Goal: Task Accomplishment & Management: Manage account settings

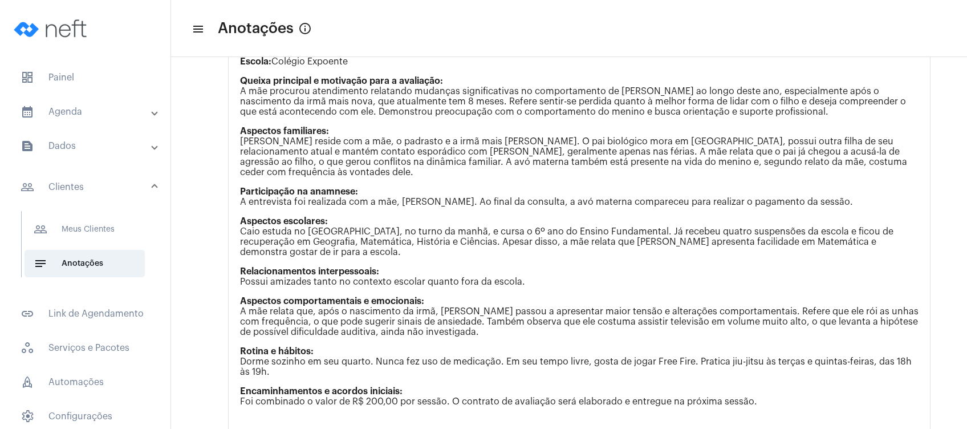
scroll to position [603, 0]
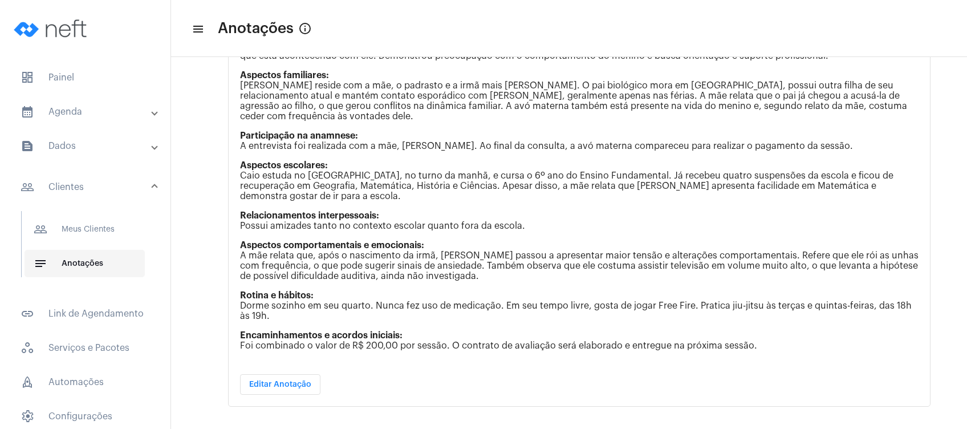
click at [114, 261] on span "notes Anotações" at bounding box center [85, 263] width 120 height 27
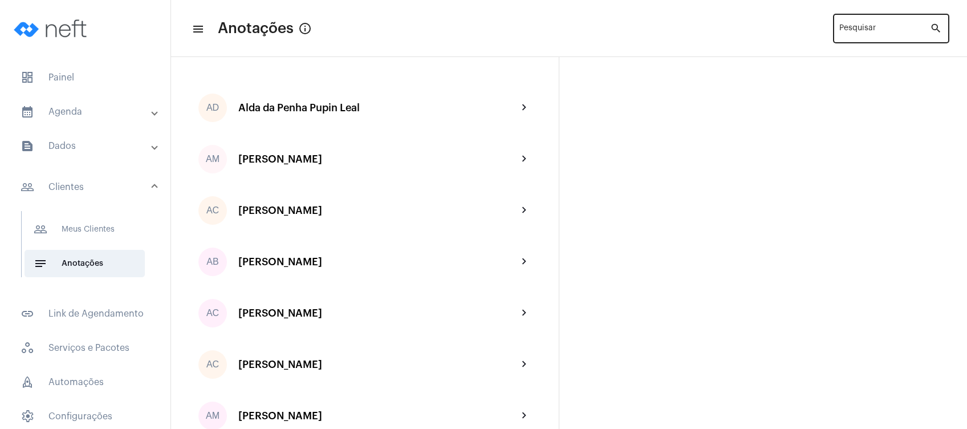
click at [869, 27] on input "Pesquisar" at bounding box center [884, 30] width 91 height 9
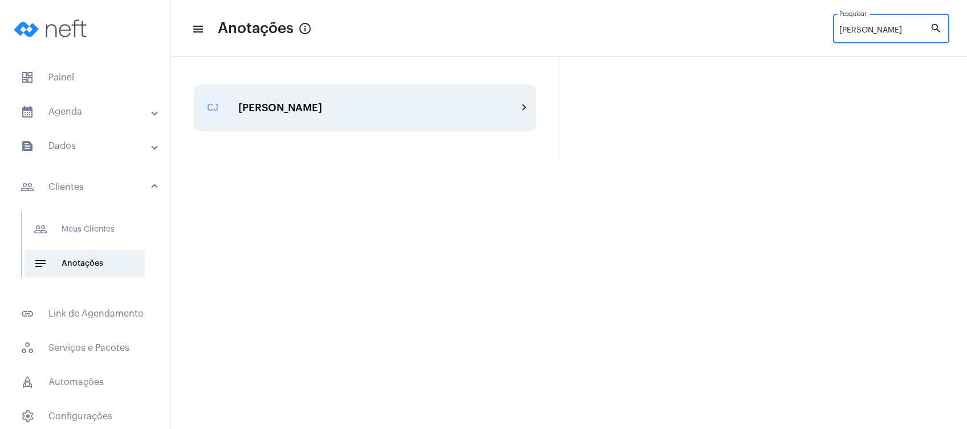
type input "[PERSON_NAME]"
click at [290, 104] on div "[PERSON_NAME]" at bounding box center [377, 107] width 279 height 11
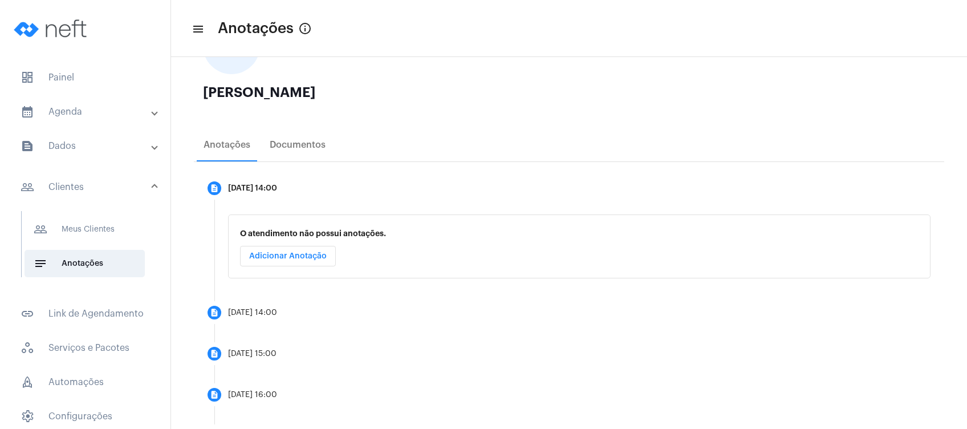
scroll to position [82, 0]
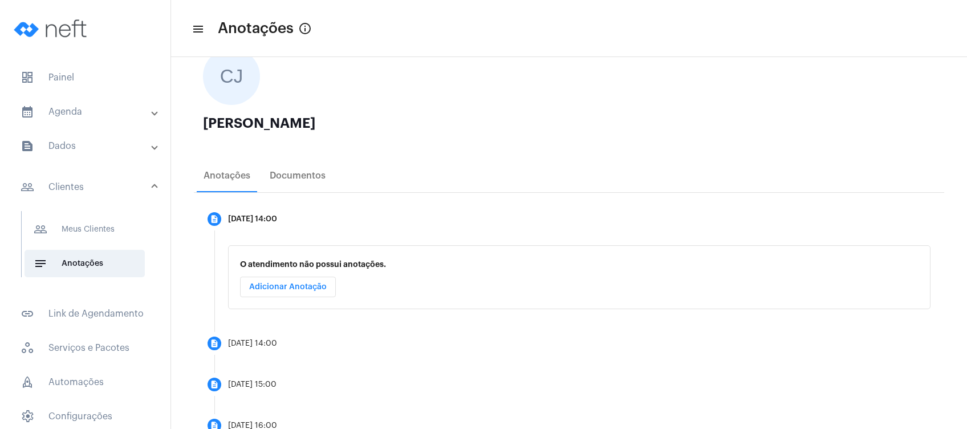
click at [91, 106] on mat-panel-title "calendar_month_outlined Agenda" at bounding box center [87, 112] width 132 height 14
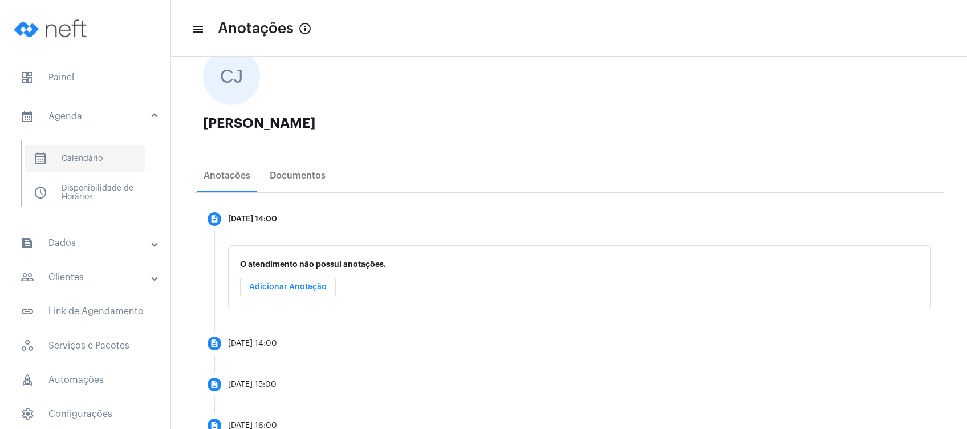
click at [103, 160] on span "calendar_month_outlined Calendário" at bounding box center [85, 158] width 120 height 27
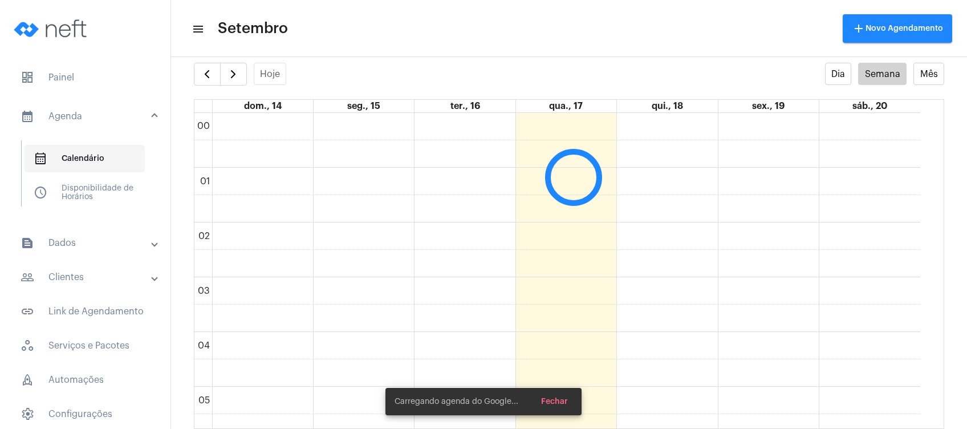
scroll to position [328, 0]
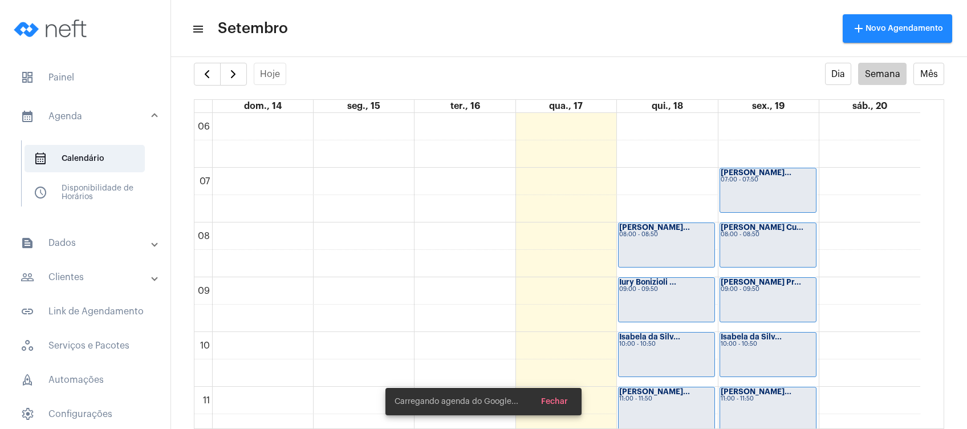
click at [503, 23] on mat-toolbar-row "menu Setembro add Novo Agendamento" at bounding box center [569, 28] width 796 height 36
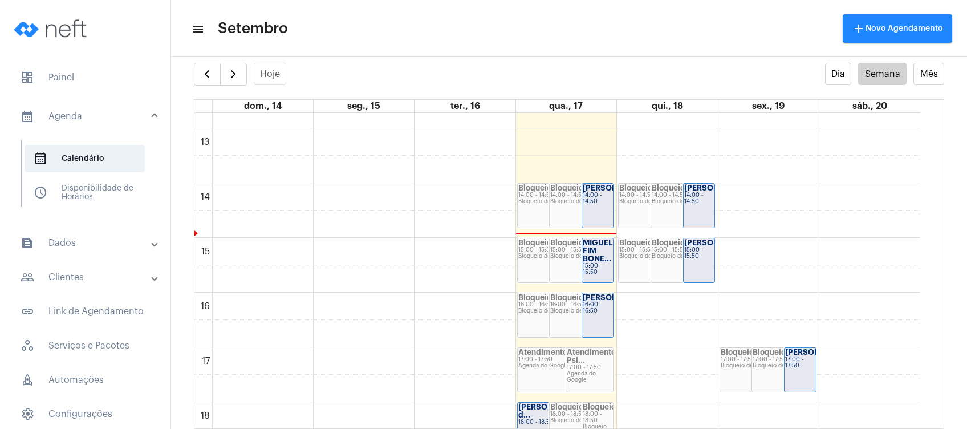
scroll to position [708, 0]
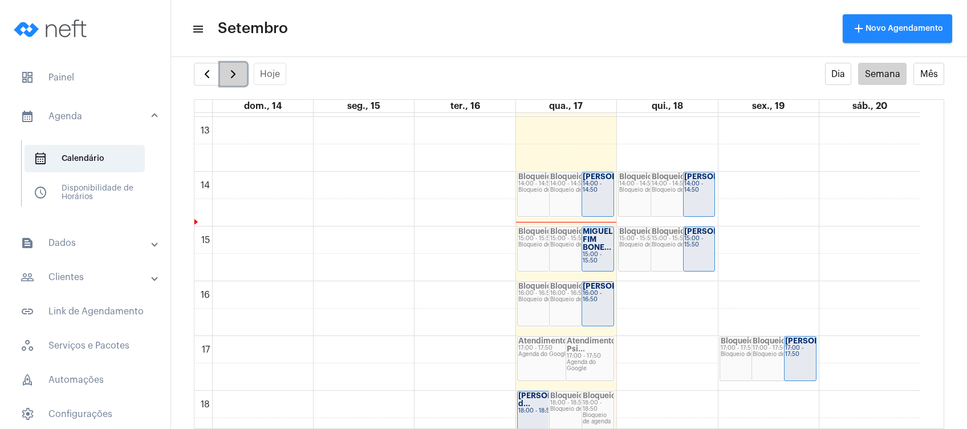
click at [228, 75] on span "button" at bounding box center [233, 74] width 14 height 14
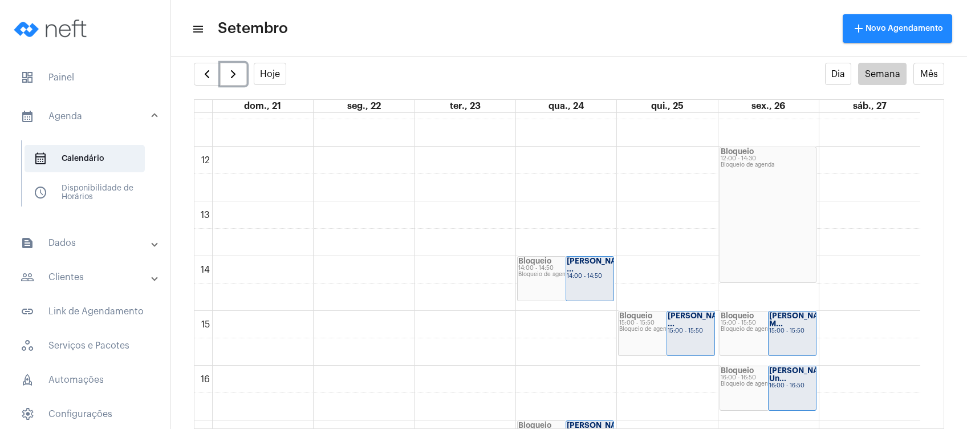
scroll to position [647, 0]
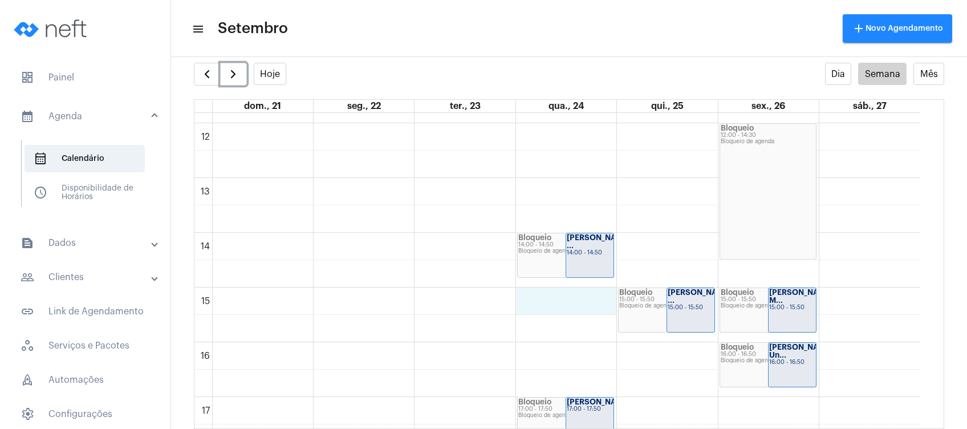
click at [546, 307] on div "00 01 02 03 04 05 06 07 08 09 10 11 12 13 14 15 16 17 18 19 20 21 22 23 Bloquei…" at bounding box center [557, 123] width 726 height 1314
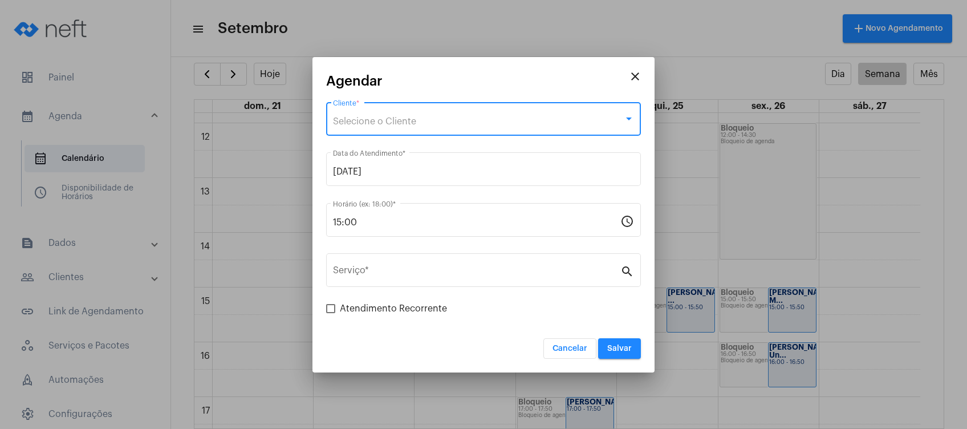
click at [470, 119] on div "Selecione o Cliente" at bounding box center [478, 121] width 291 height 10
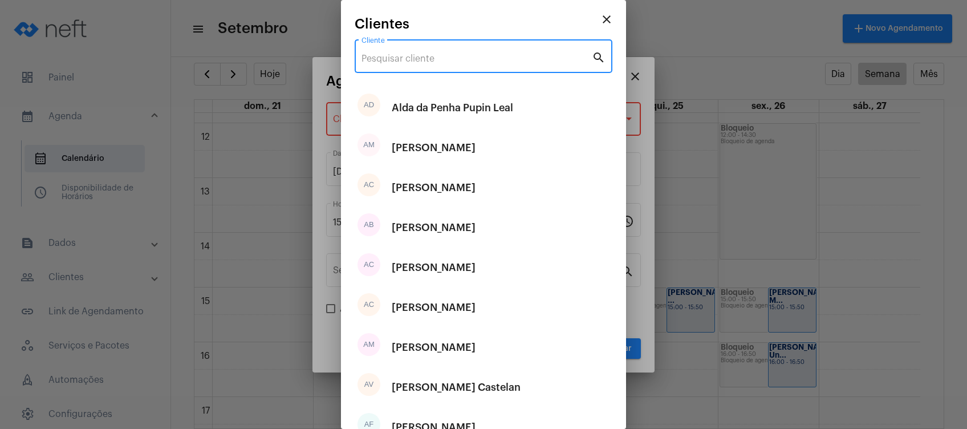
click at [469, 59] on input "Cliente" at bounding box center [477, 59] width 230 height 10
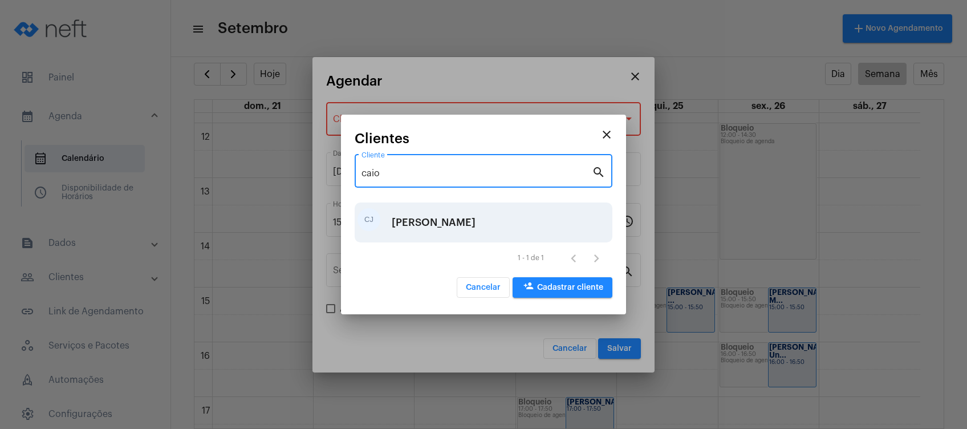
type input "caio"
click at [447, 230] on div "[PERSON_NAME]" at bounding box center [434, 222] width 84 height 34
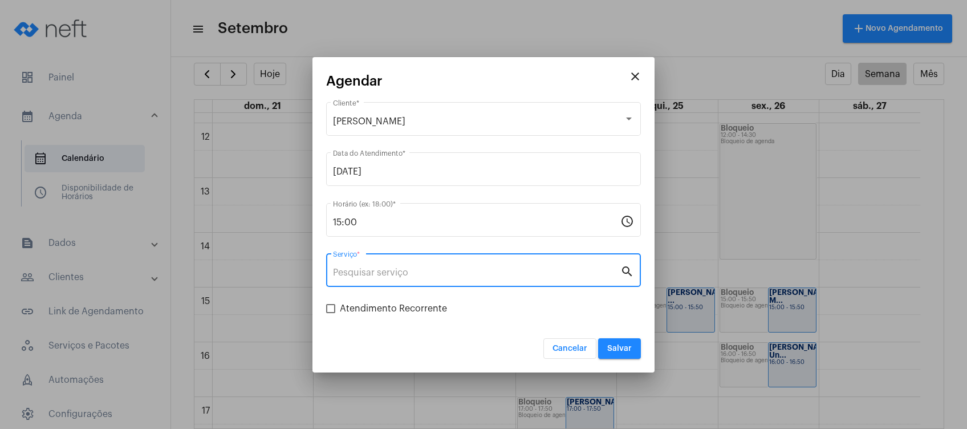
click at [401, 268] on input "Serviço *" at bounding box center [476, 272] width 287 height 10
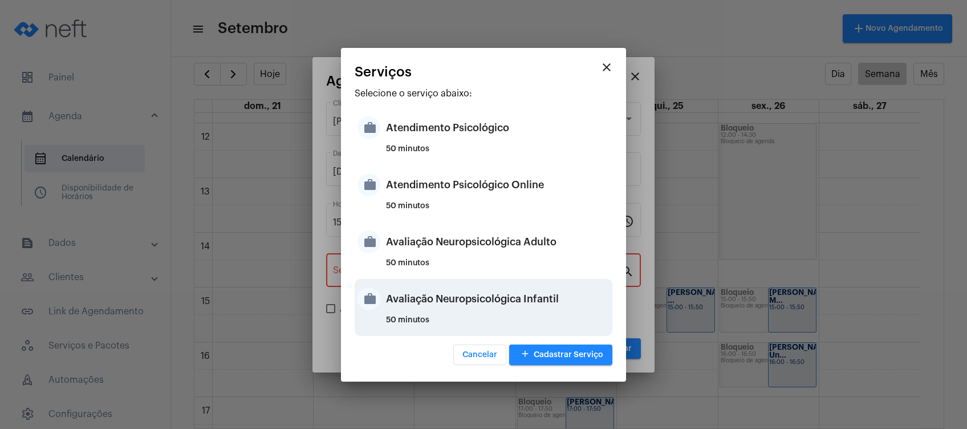
click at [462, 301] on div "Avaliação Neuropsicológica Infantil" at bounding box center [498, 299] width 224 height 34
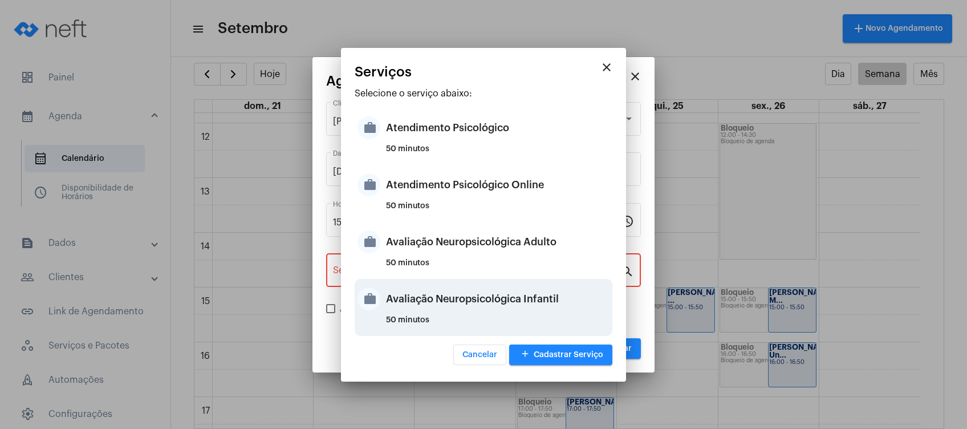
type input "Avaliação Neuropsicológica Infantil"
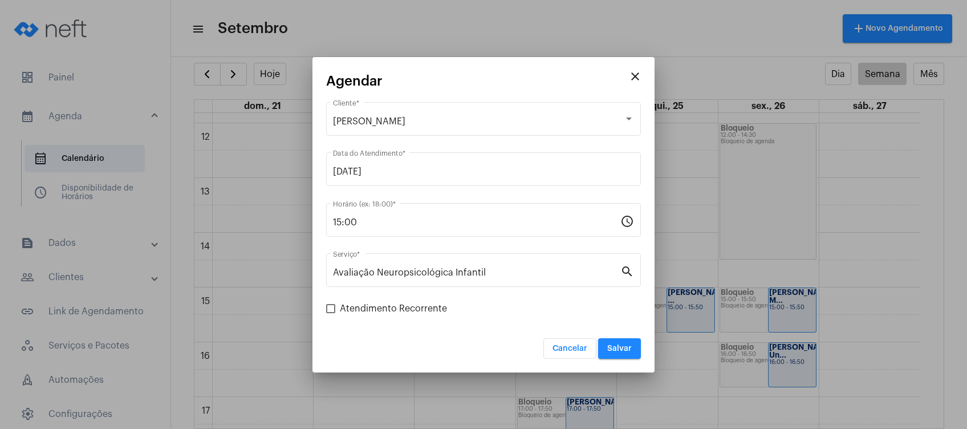
click at [407, 324] on div "Cancelar Salvar" at bounding box center [483, 341] width 315 height 35
click at [628, 347] on span "Salvar" at bounding box center [619, 348] width 25 height 8
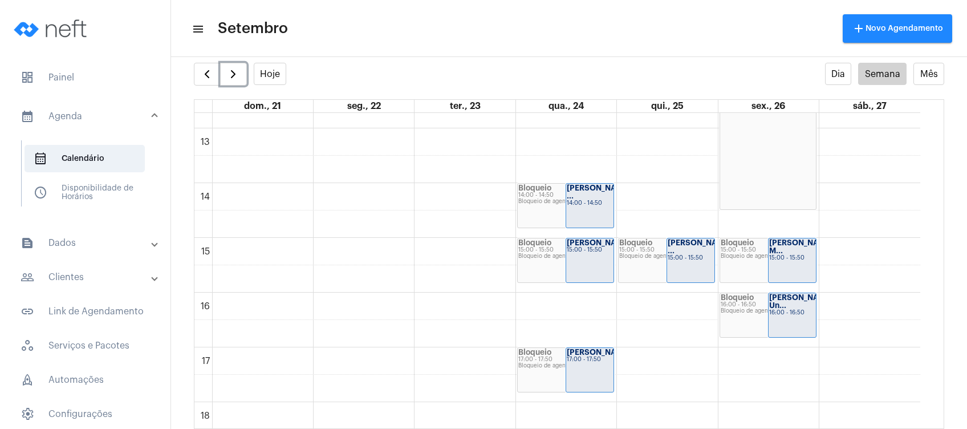
scroll to position [661, 0]
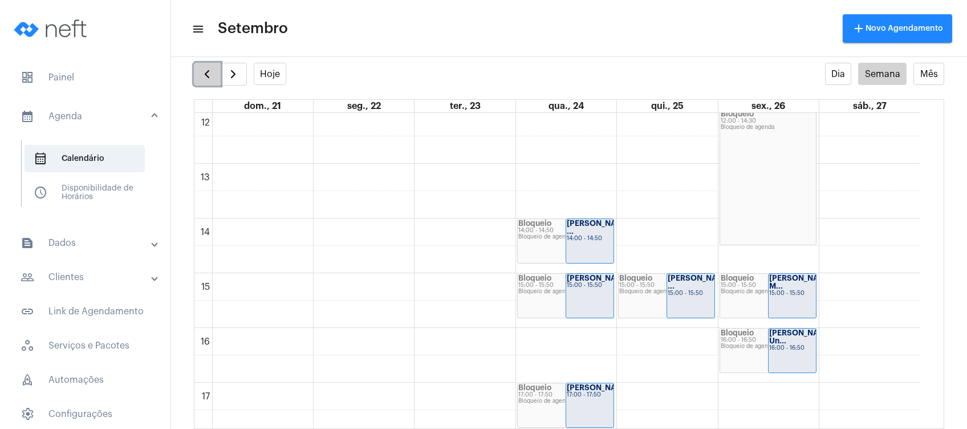
click at [205, 70] on span "button" at bounding box center [207, 74] width 14 height 14
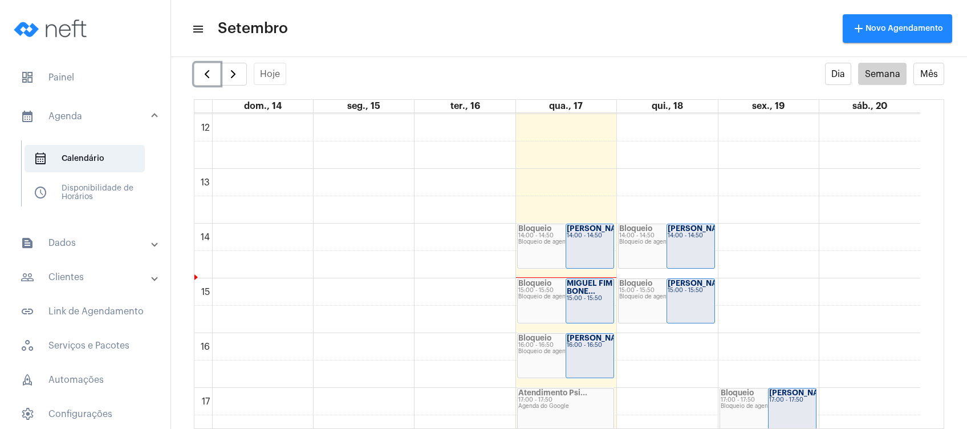
scroll to position [663, 0]
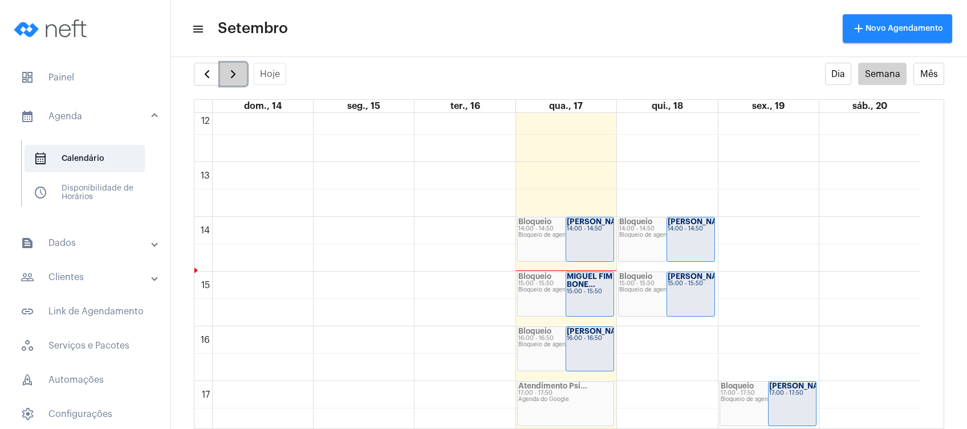
click at [228, 71] on span "button" at bounding box center [233, 74] width 14 height 14
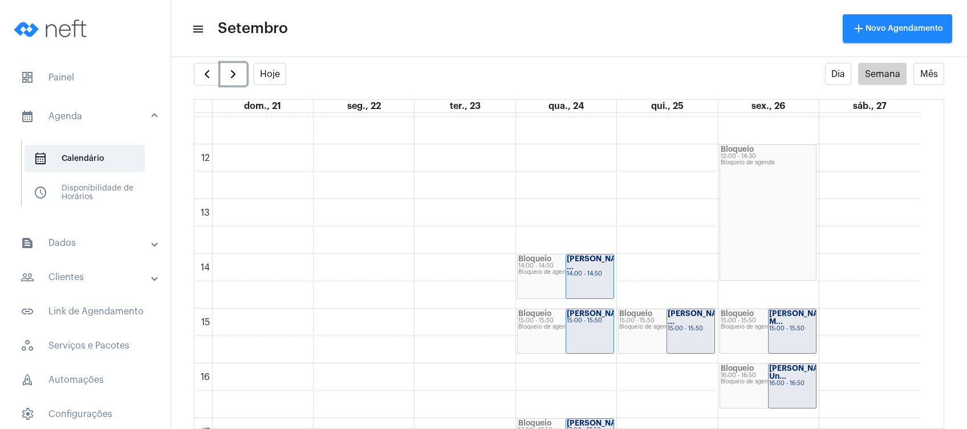
scroll to position [628, 0]
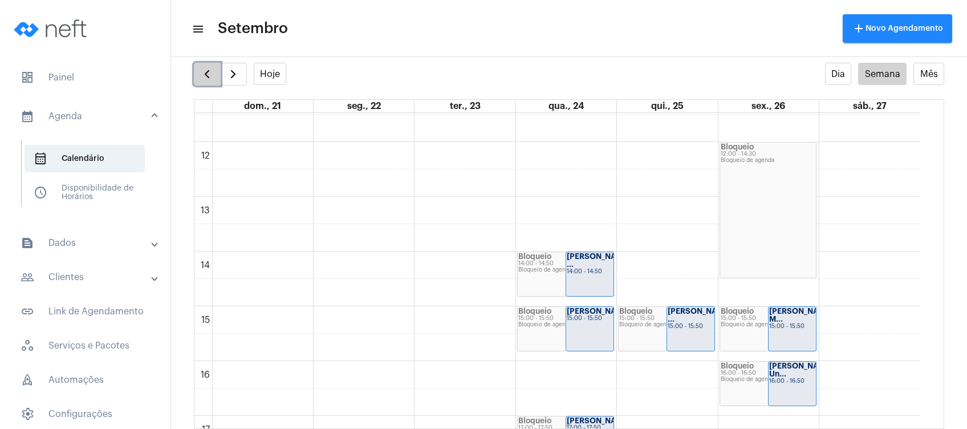
click at [207, 75] on span "button" at bounding box center [207, 74] width 14 height 14
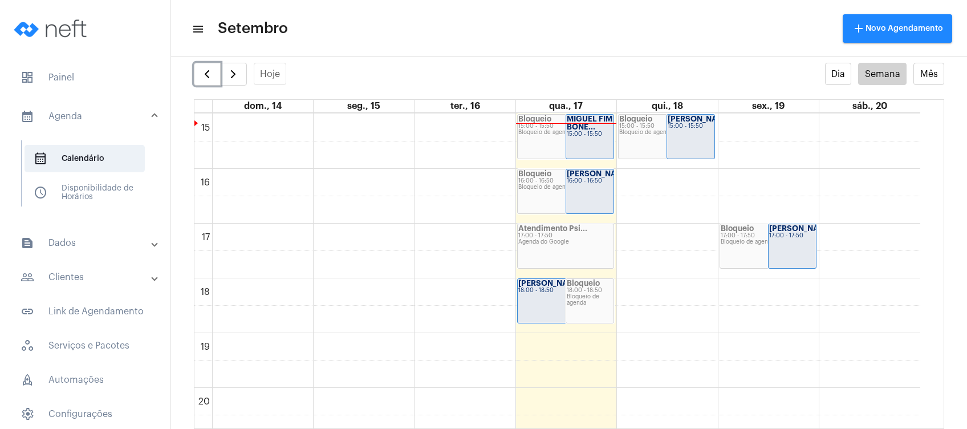
scroll to position [810, 0]
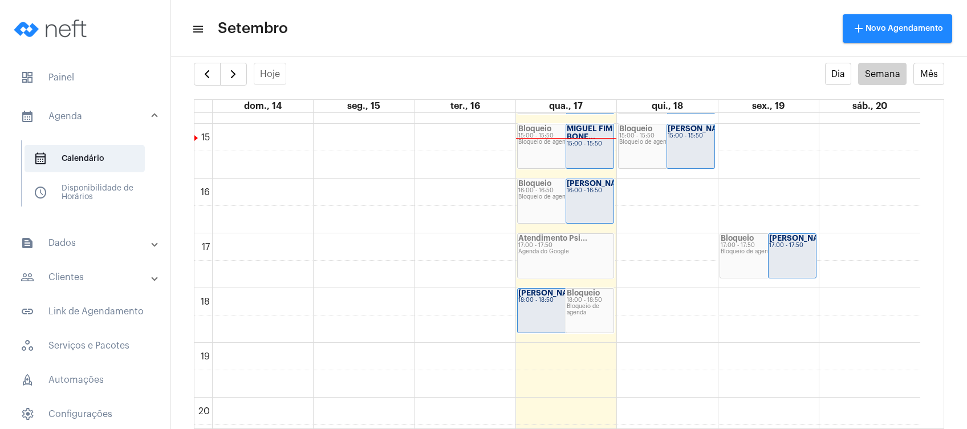
click at [381, 55] on mat-toolbar "menu Setembro add Novo Agendamento" at bounding box center [569, 28] width 796 height 57
click at [235, 76] on span "button" at bounding box center [233, 74] width 14 height 14
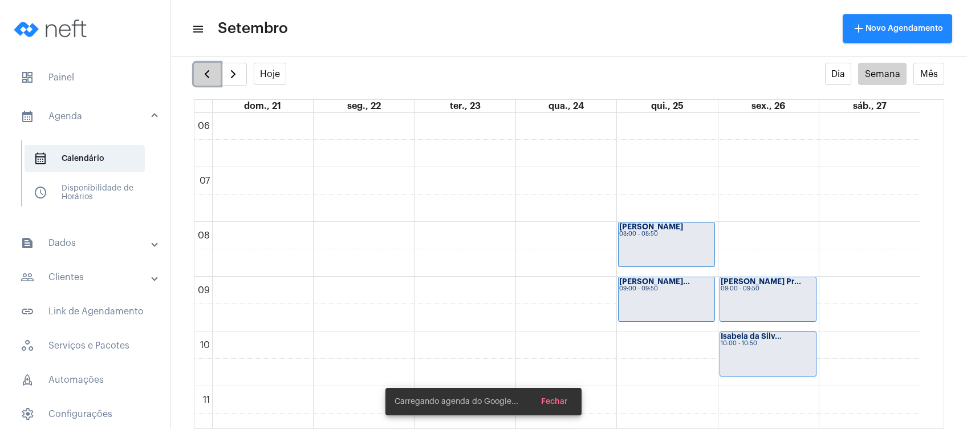
click at [204, 77] on span "button" at bounding box center [207, 74] width 14 height 14
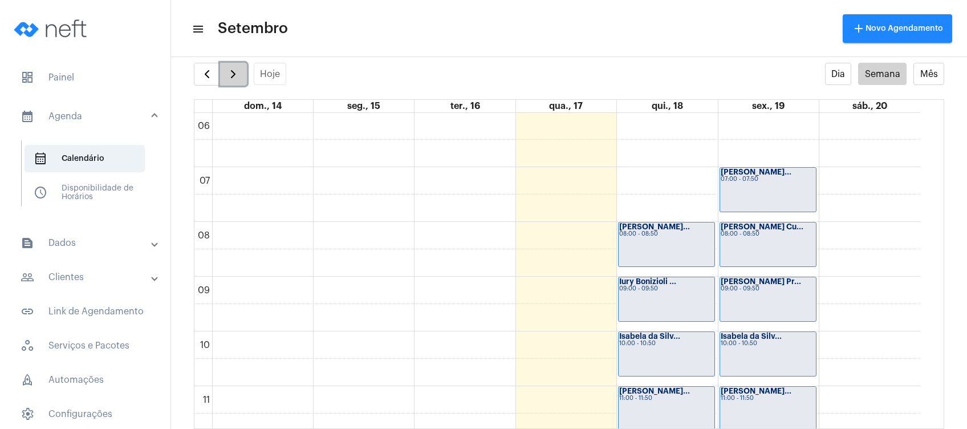
click at [228, 71] on span "button" at bounding box center [233, 74] width 14 height 14
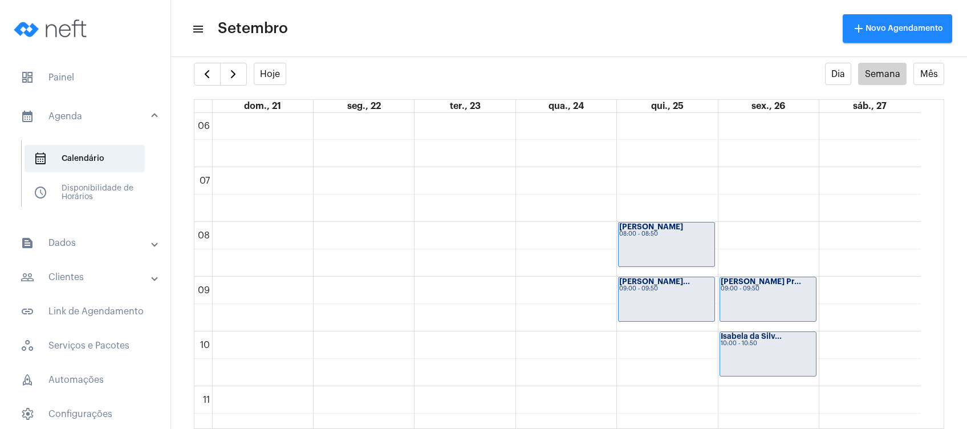
click at [297, 43] on mat-toolbar-row "menu Setembro add Novo Agendamento" at bounding box center [569, 28] width 796 height 36
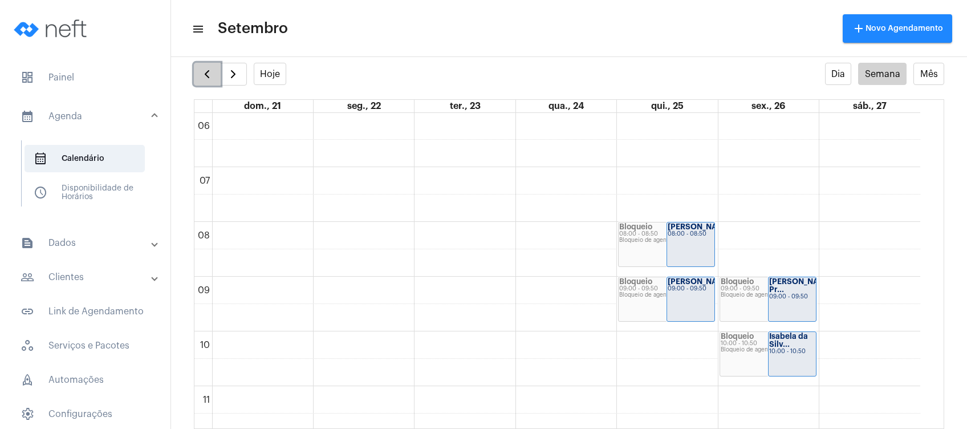
click at [215, 69] on button "button" at bounding box center [207, 74] width 27 height 23
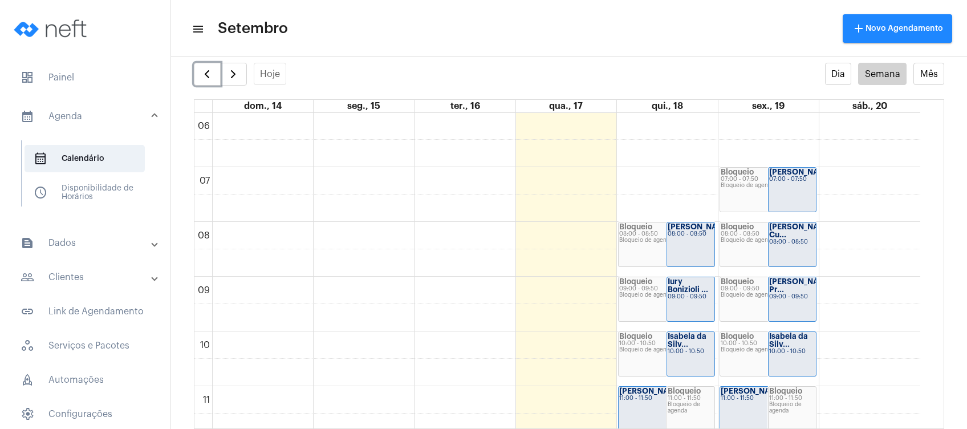
click at [674, 230] on strong "[PERSON_NAME]..." at bounding box center [703, 226] width 71 height 7
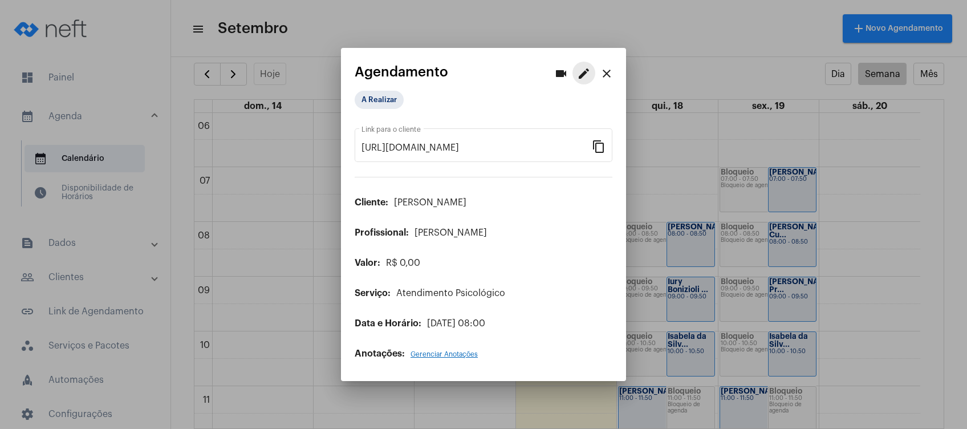
click at [582, 71] on mat-icon "edit" at bounding box center [584, 74] width 14 height 14
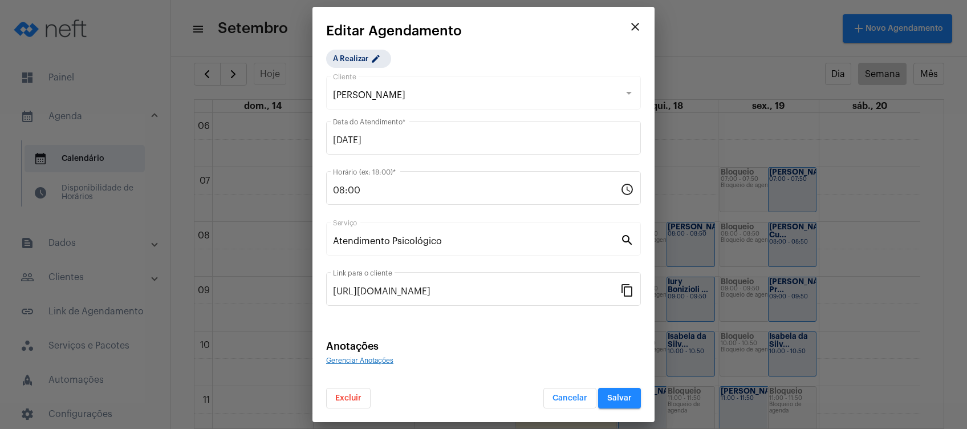
click at [351, 401] on span "Excluir" at bounding box center [348, 398] width 26 height 8
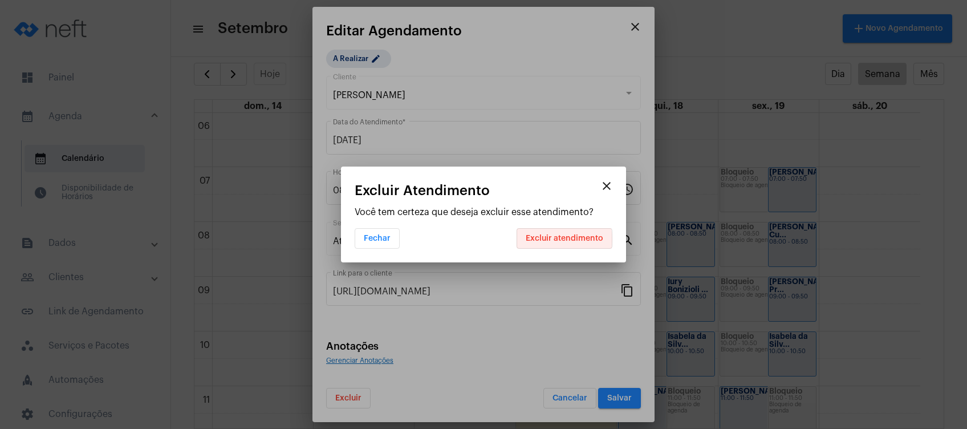
click at [550, 240] on span "Excluir atendimento" at bounding box center [565, 238] width 78 height 8
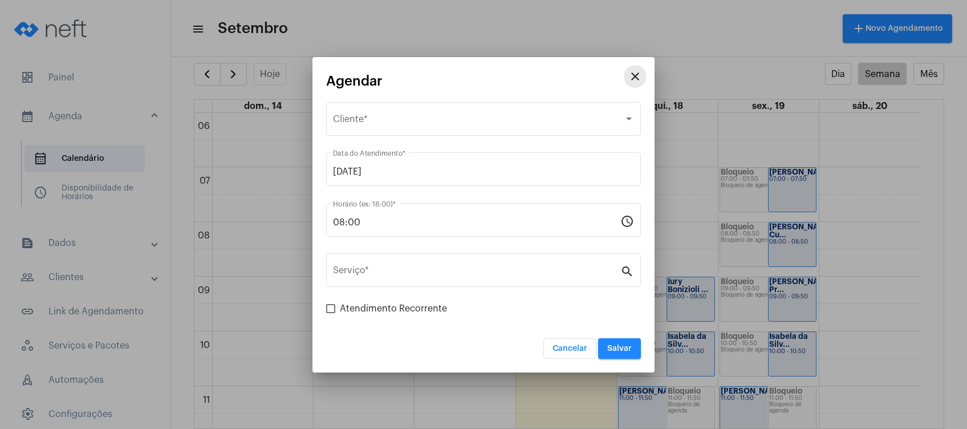
click at [634, 73] on mat-icon "close" at bounding box center [635, 77] width 14 height 14
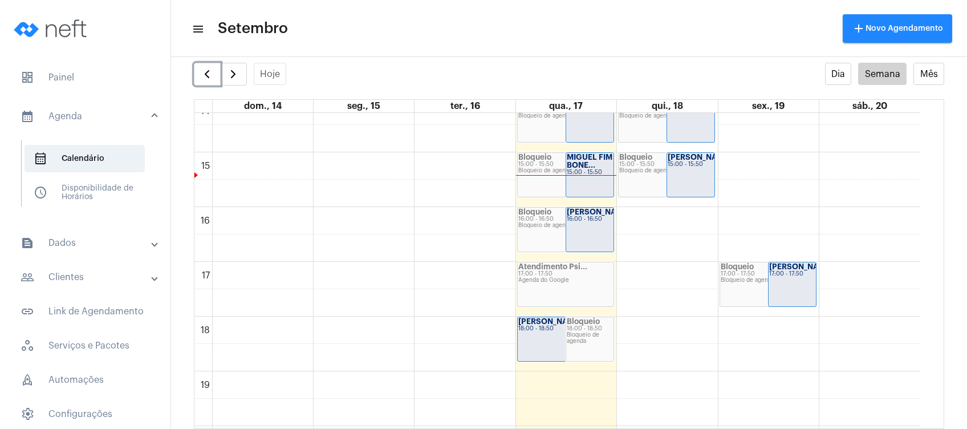
scroll to position [789, 0]
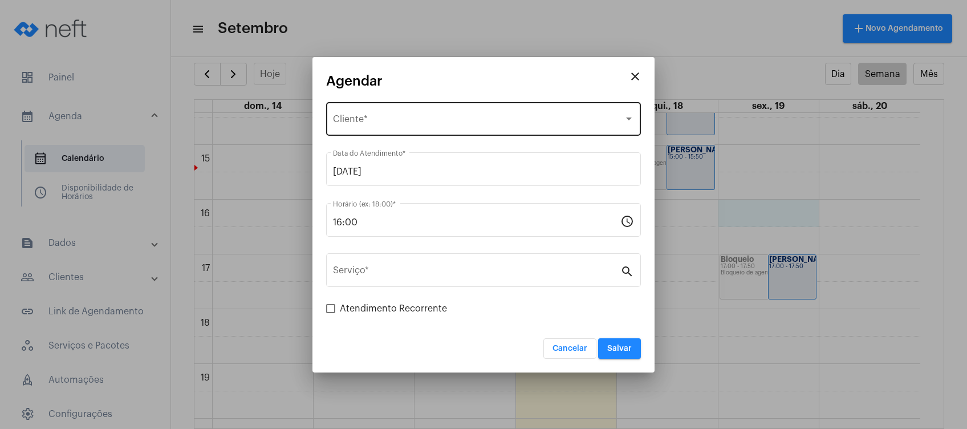
click at [478, 119] on div "Selecione o Cliente" at bounding box center [478, 121] width 291 height 10
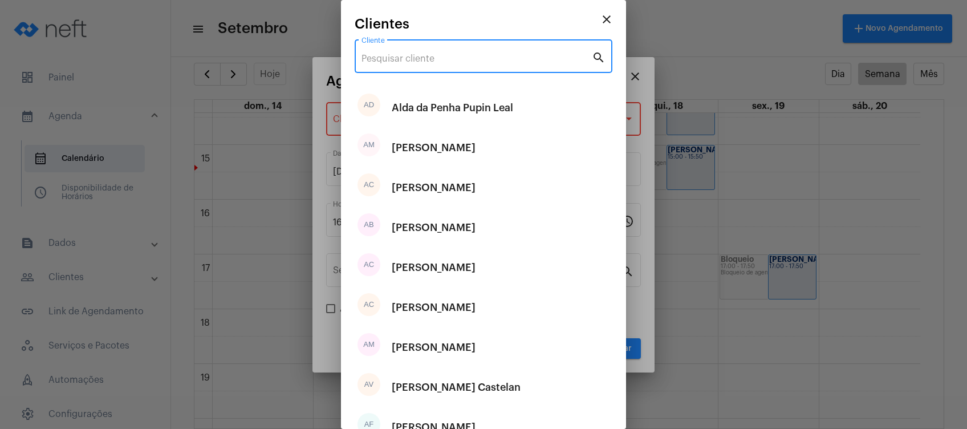
click at [453, 55] on input "Cliente" at bounding box center [477, 59] width 230 height 10
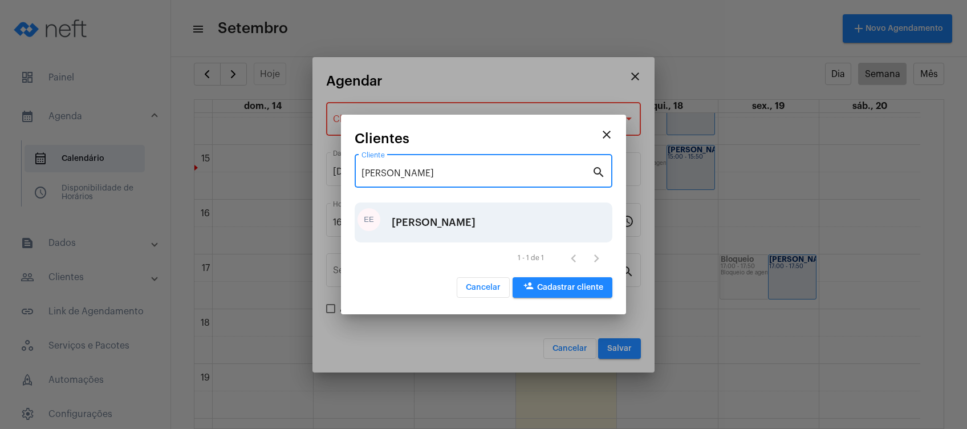
type input "[PERSON_NAME]"
click at [413, 221] on div "[PERSON_NAME]" at bounding box center [434, 222] width 84 height 34
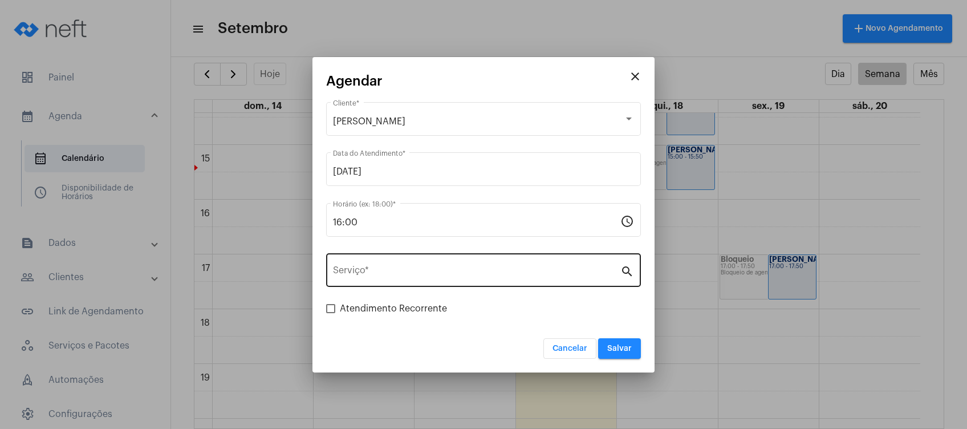
click at [413, 262] on div "Serviço *" at bounding box center [476, 269] width 287 height 36
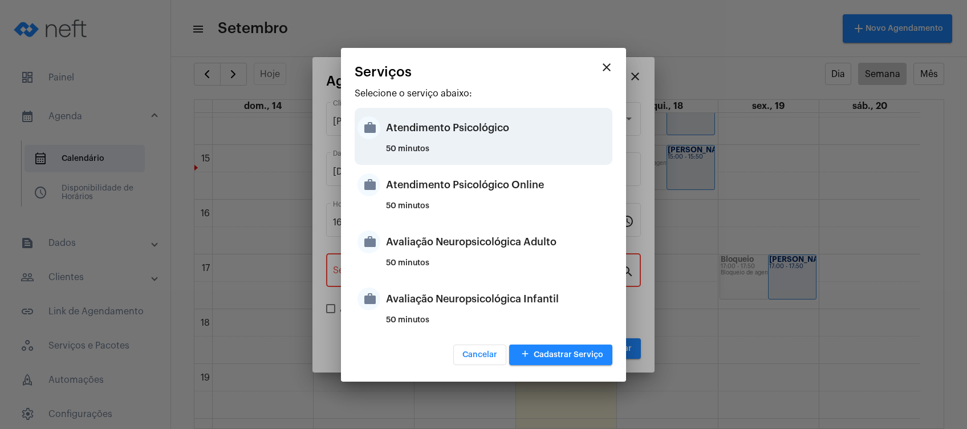
click at [501, 136] on div "Atendimento Psicológico" at bounding box center [498, 128] width 224 height 34
type input "Atendimento Psicológico"
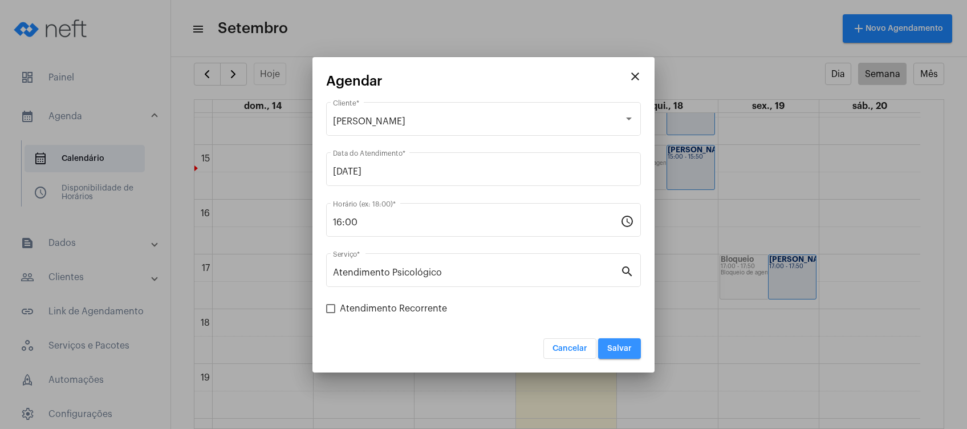
click at [613, 354] on button "Salvar" at bounding box center [619, 348] width 43 height 21
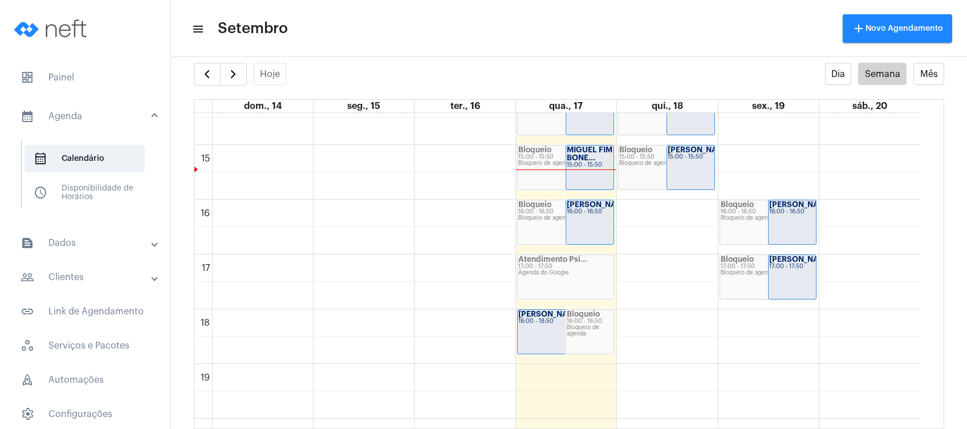
click at [114, 243] on mat-panel-title "text_snippet_outlined Dados" at bounding box center [87, 243] width 132 height 14
click at [99, 251] on mat-panel-title "people_outline Clientes" at bounding box center [87, 245] width 132 height 14
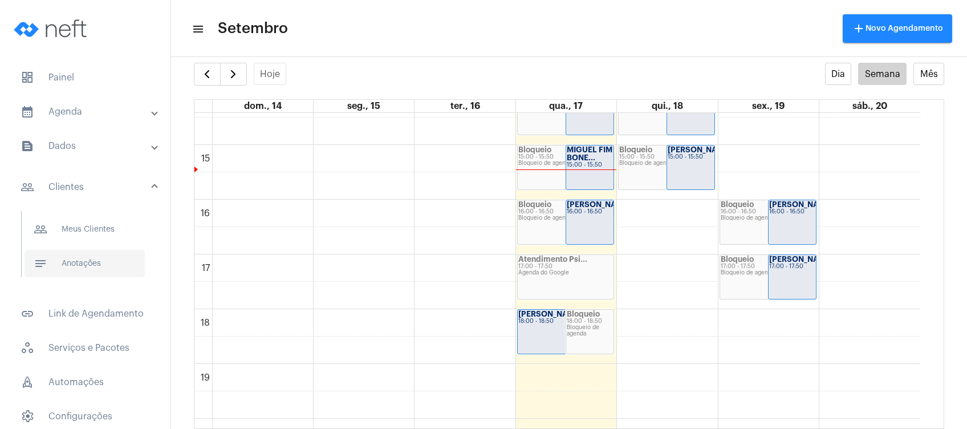
click at [99, 257] on span "notes Anotações" at bounding box center [85, 263] width 120 height 27
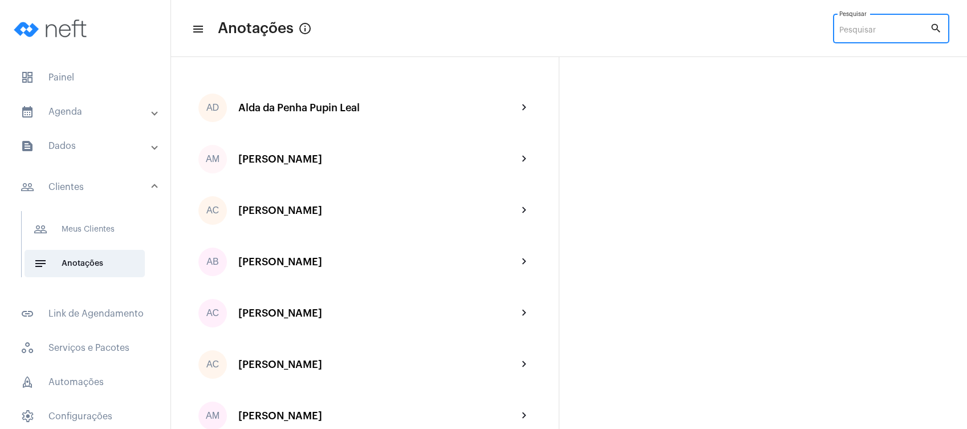
click at [862, 29] on input "Pesquisar" at bounding box center [884, 30] width 91 height 9
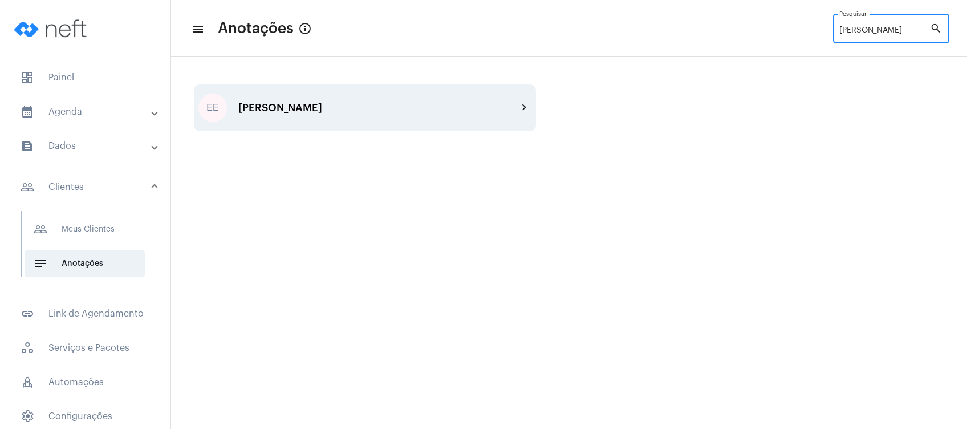
type input "[PERSON_NAME]"
click at [506, 101] on div "EE [PERSON_NAME] chevron_right" at bounding box center [365, 107] width 342 height 47
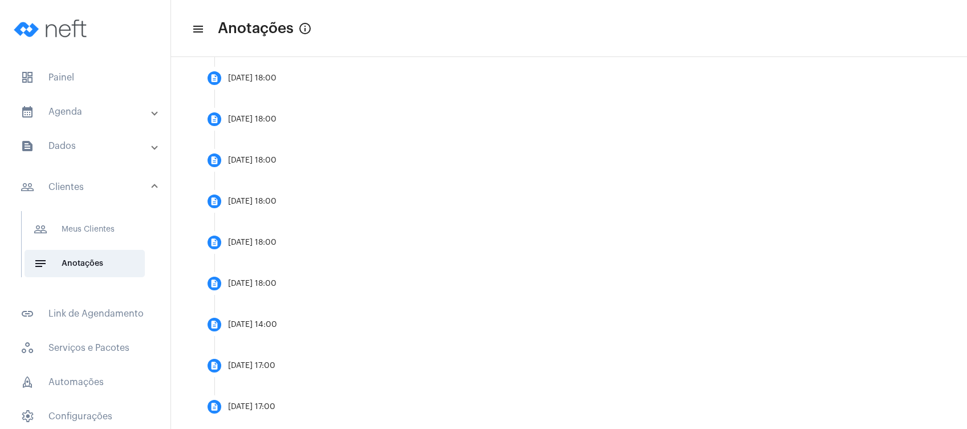
scroll to position [574, 0]
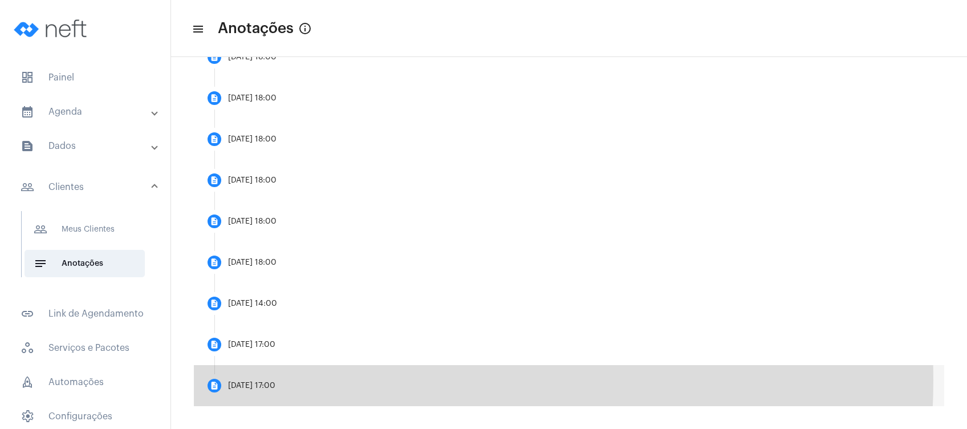
click at [331, 380] on mat-step-header "description [DATE] 17:00" at bounding box center [569, 385] width 750 height 41
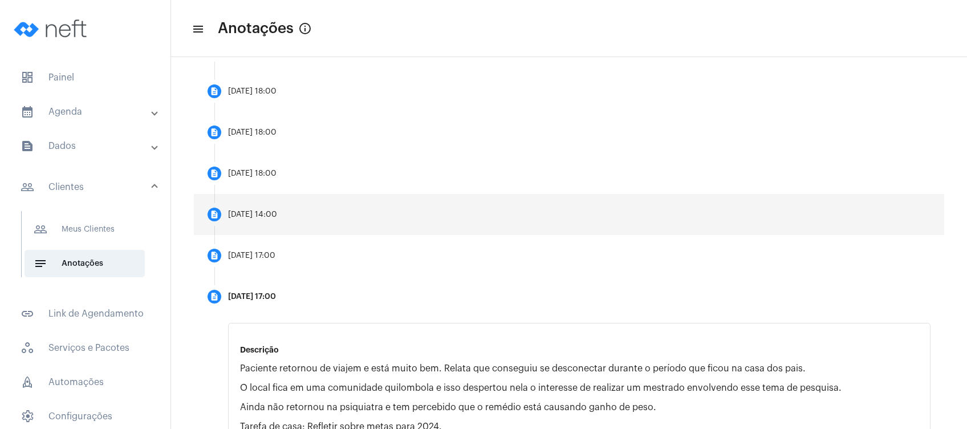
scroll to position [674, 0]
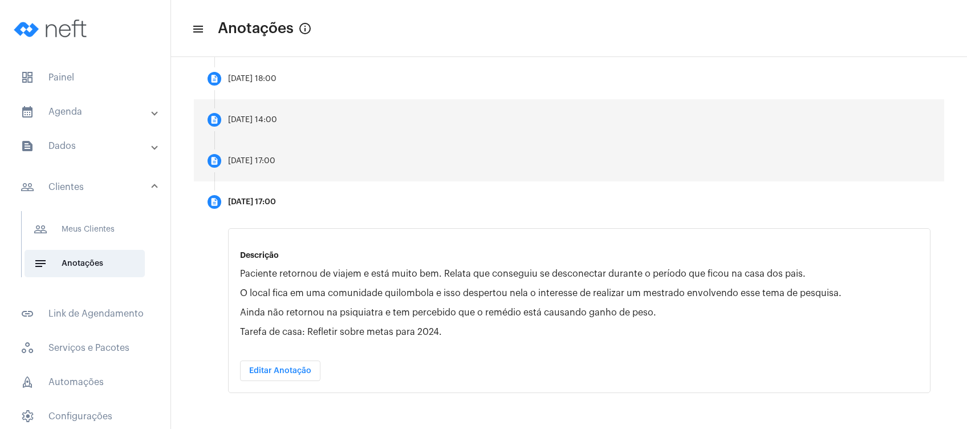
click at [430, 155] on mat-step-header "description [DATE] 17:00" at bounding box center [569, 160] width 750 height 41
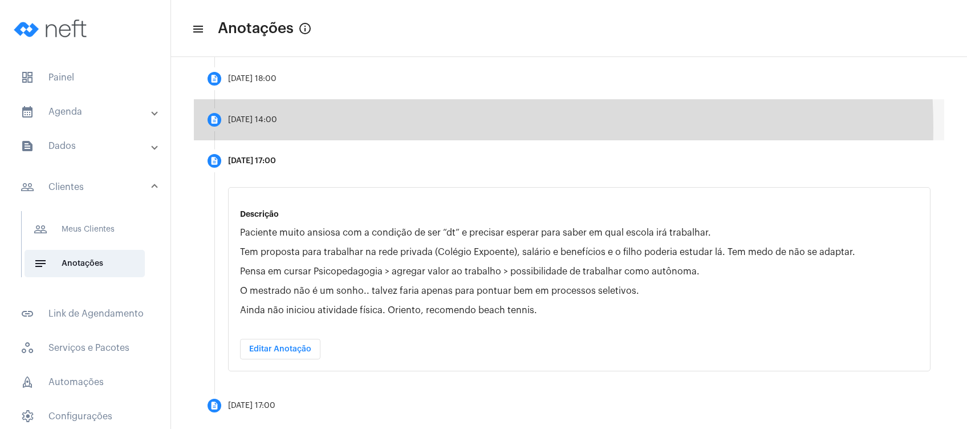
click at [378, 128] on mat-step-header "description [DATE] 14:00" at bounding box center [569, 119] width 750 height 41
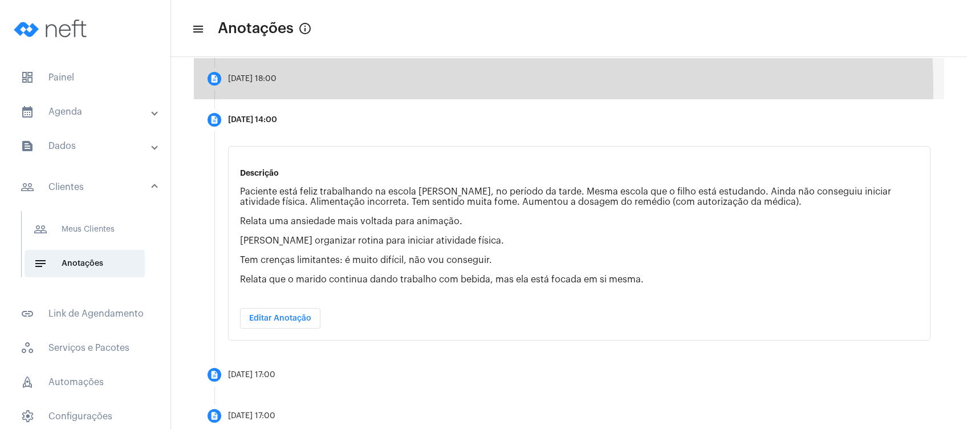
click at [337, 88] on mat-step-header "description [DATE] 18:00" at bounding box center [569, 78] width 750 height 41
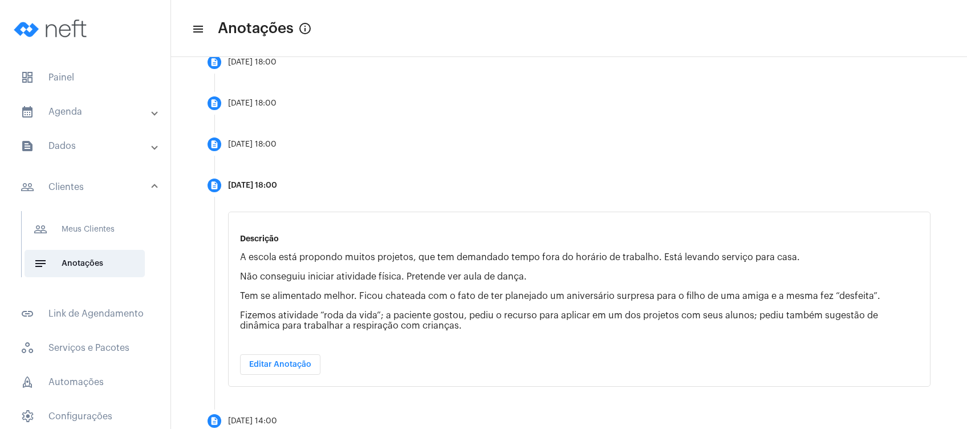
scroll to position [526, 0]
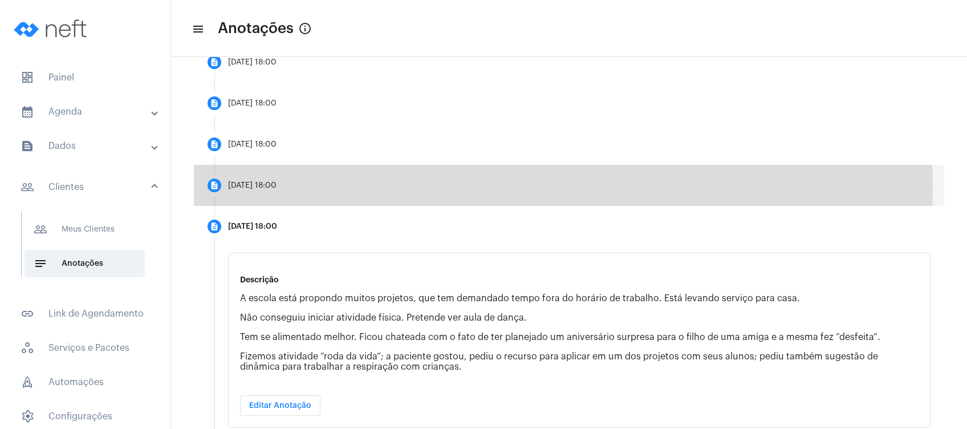
click at [269, 189] on div "[DATE] 18:00" at bounding box center [252, 185] width 48 height 9
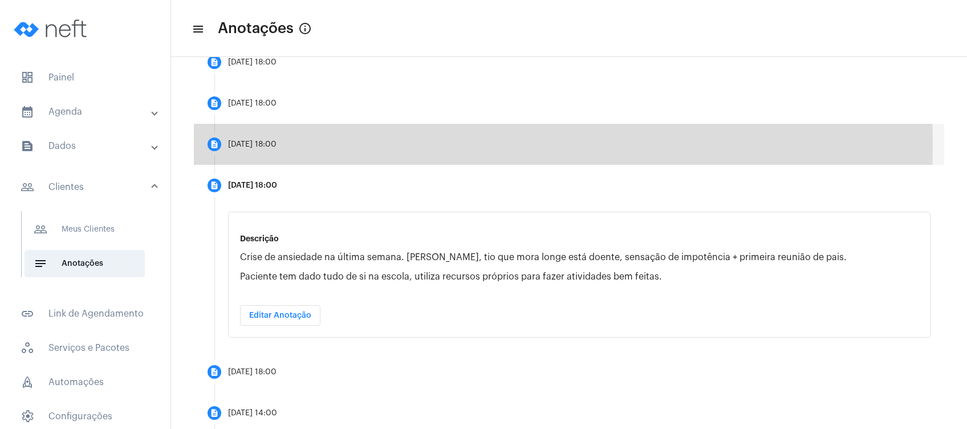
click at [277, 144] on div "[DATE] 18:00" at bounding box center [252, 144] width 48 height 9
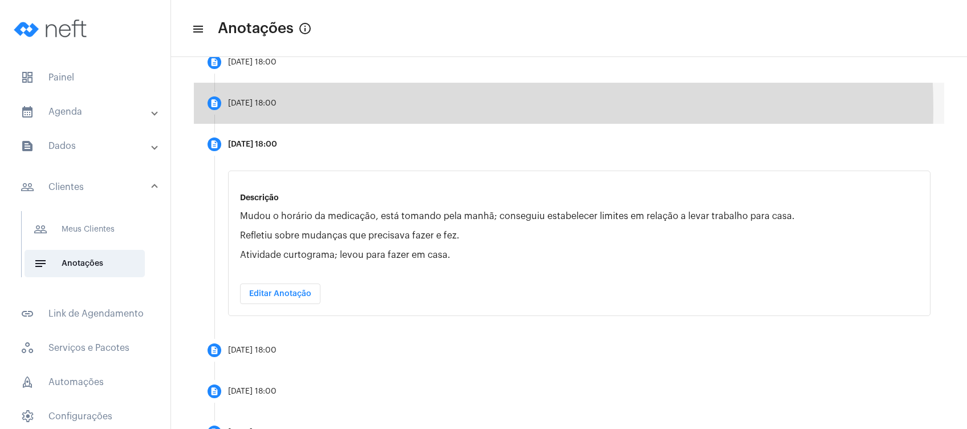
click at [300, 109] on mat-step-header "description [DATE] 18:00" at bounding box center [569, 103] width 750 height 41
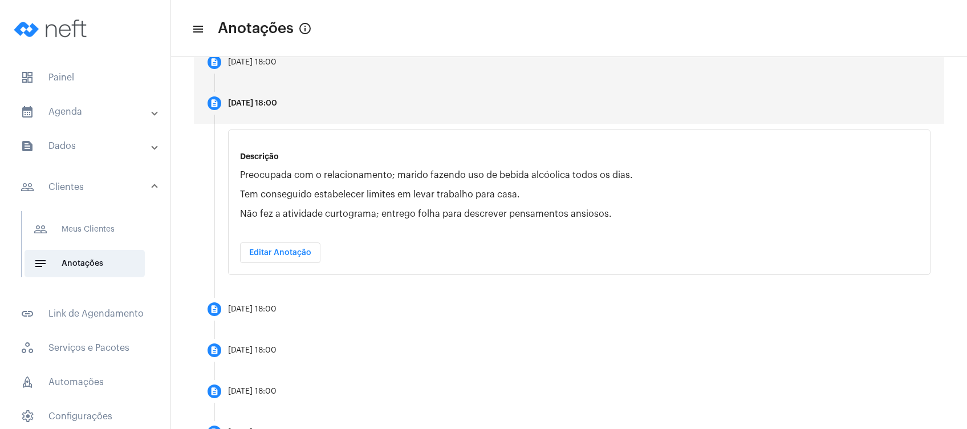
click at [286, 70] on mat-step-header "description [DATE] 18:00" at bounding box center [569, 62] width 750 height 41
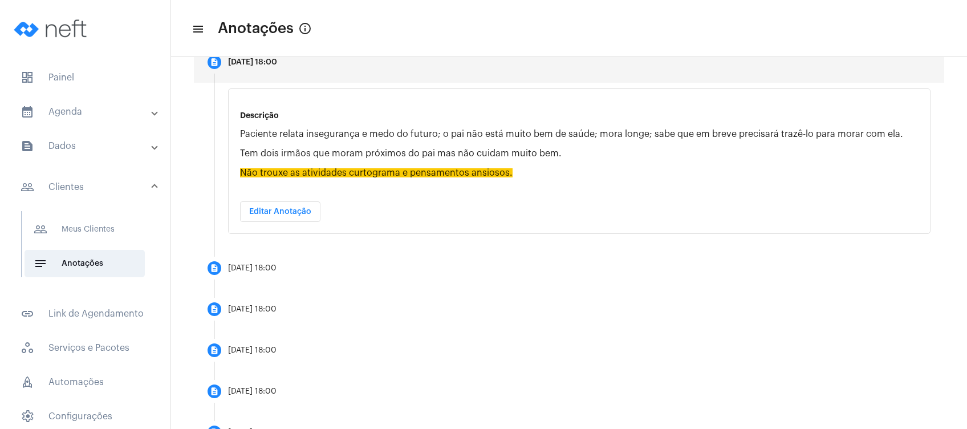
scroll to position [485, 0]
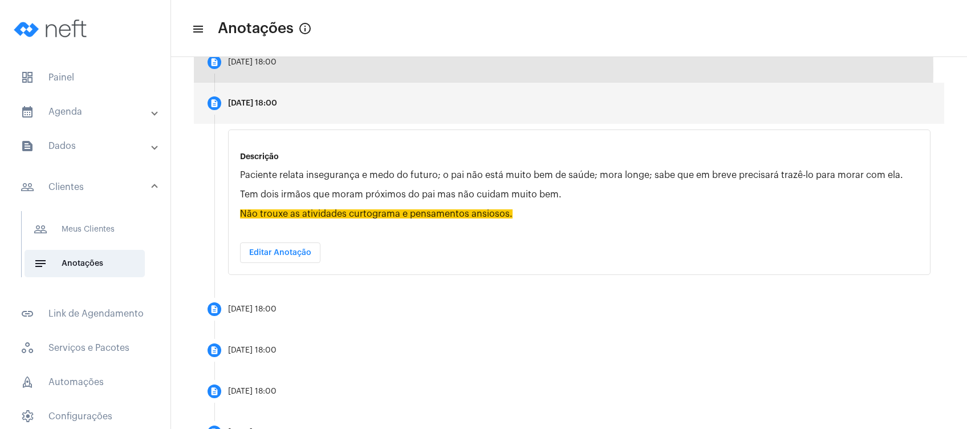
click at [286, 70] on mat-step-header "description [DATE] 18:00" at bounding box center [569, 62] width 750 height 41
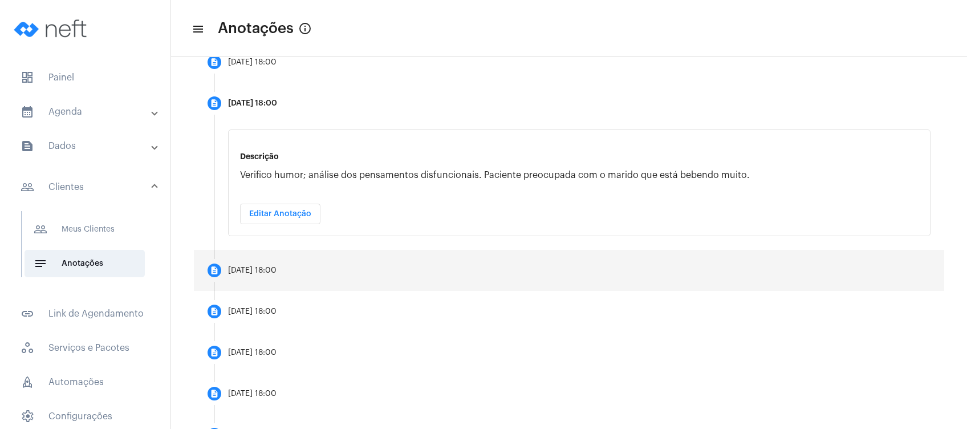
scroll to position [403, 0]
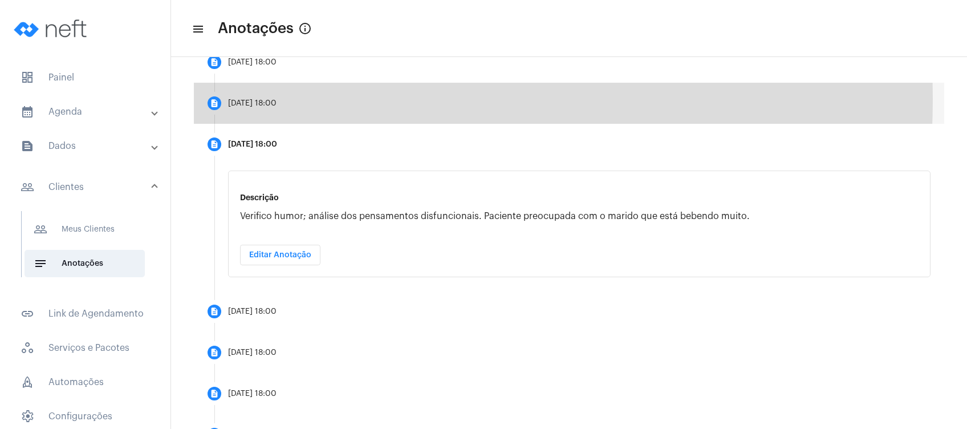
click at [260, 99] on div "[DATE] 18:00" at bounding box center [252, 103] width 48 height 9
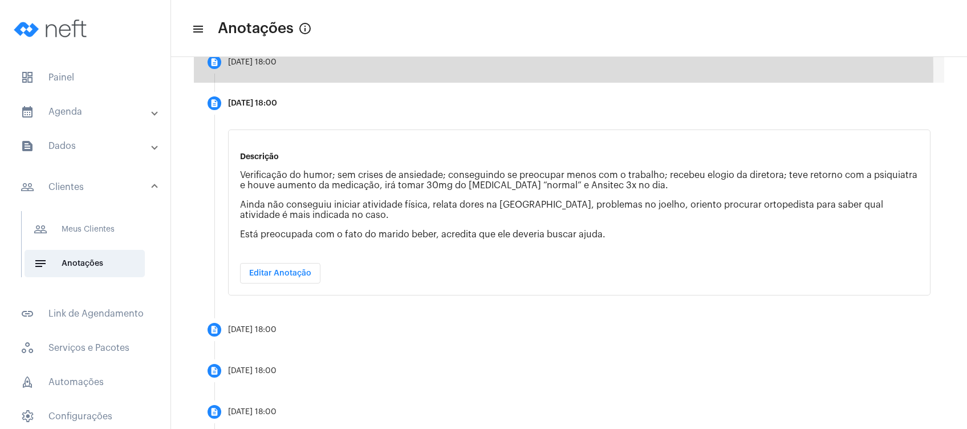
click at [287, 73] on mat-step-header "description [DATE] 18:00" at bounding box center [569, 62] width 750 height 41
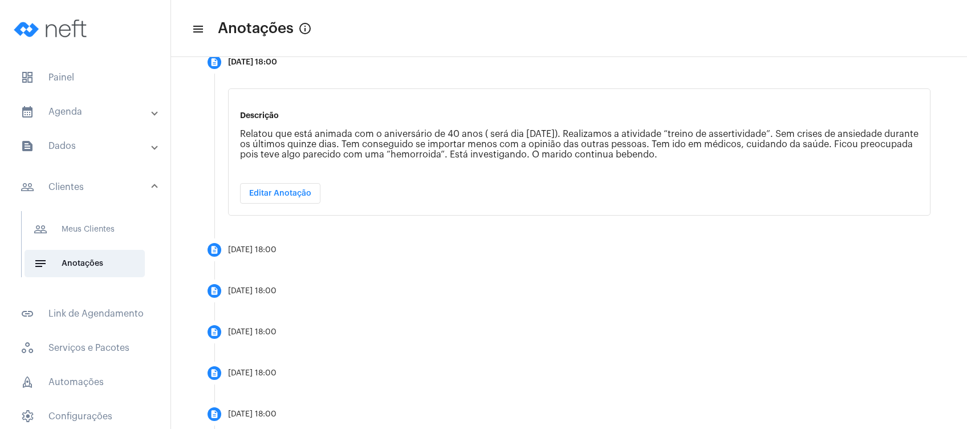
click at [85, 111] on mat-panel-title "calendar_month_outlined Agenda" at bounding box center [87, 112] width 132 height 14
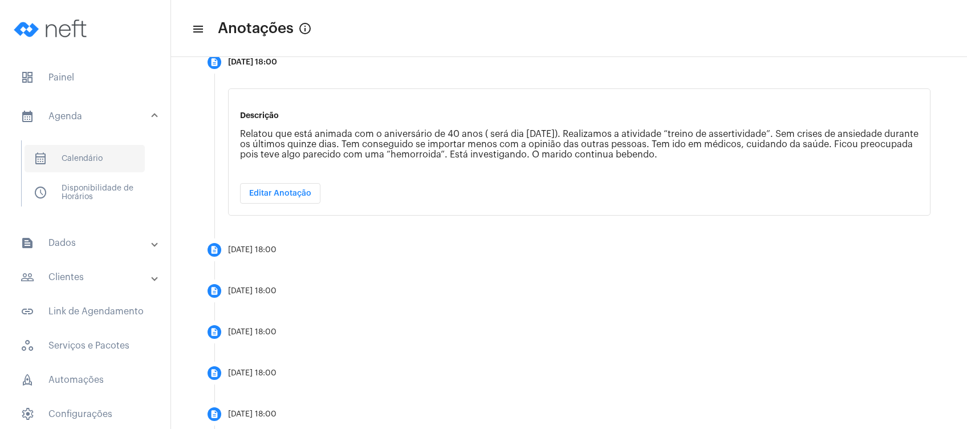
click at [88, 157] on span "calendar_month_outlined Calendário" at bounding box center [85, 158] width 120 height 27
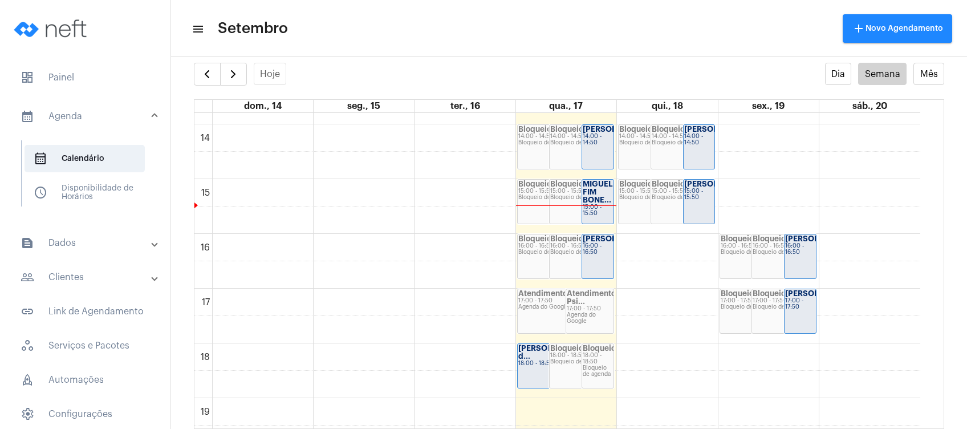
scroll to position [757, 0]
